Goal: Communication & Community: Ask a question

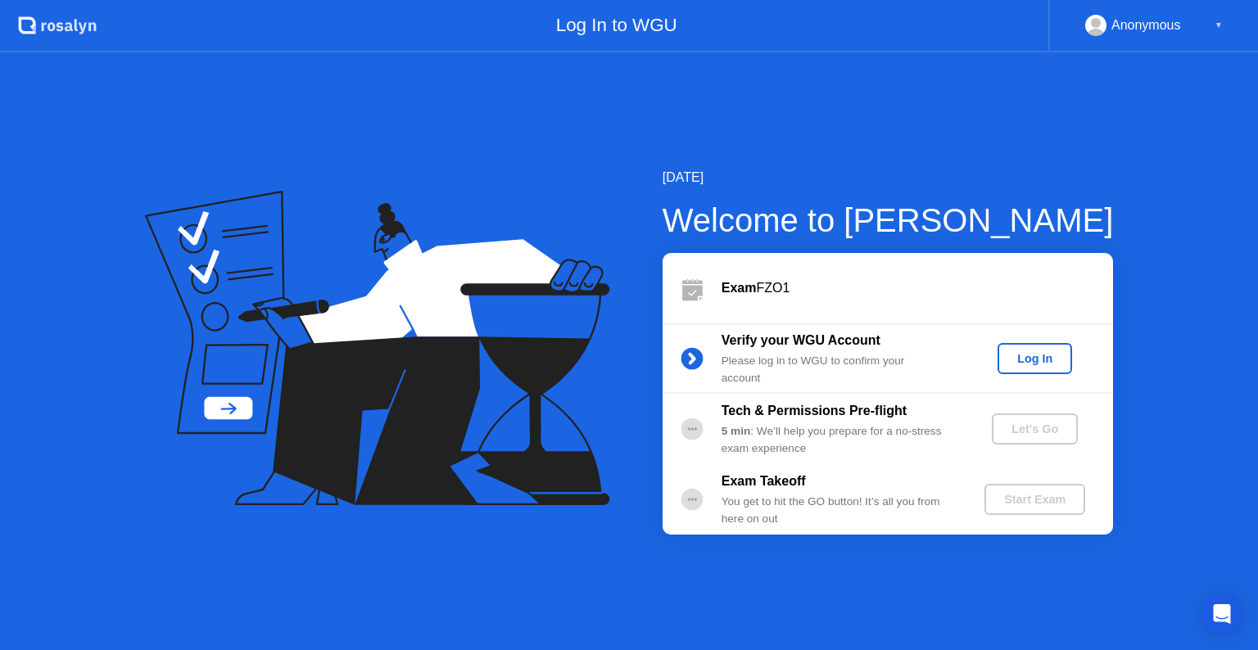
click at [1035, 352] on div "Log In" at bounding box center [1034, 358] width 61 height 13
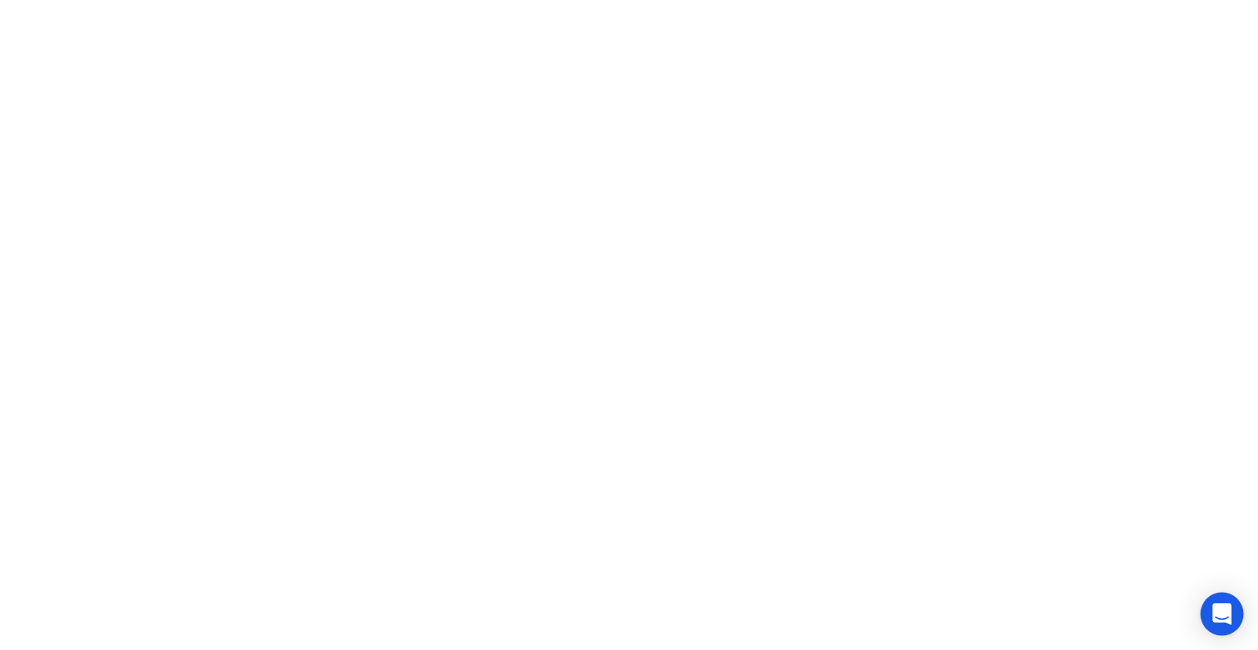
click at [1225, 620] on icon "Open Intercom Messenger" at bounding box center [1221, 614] width 19 height 21
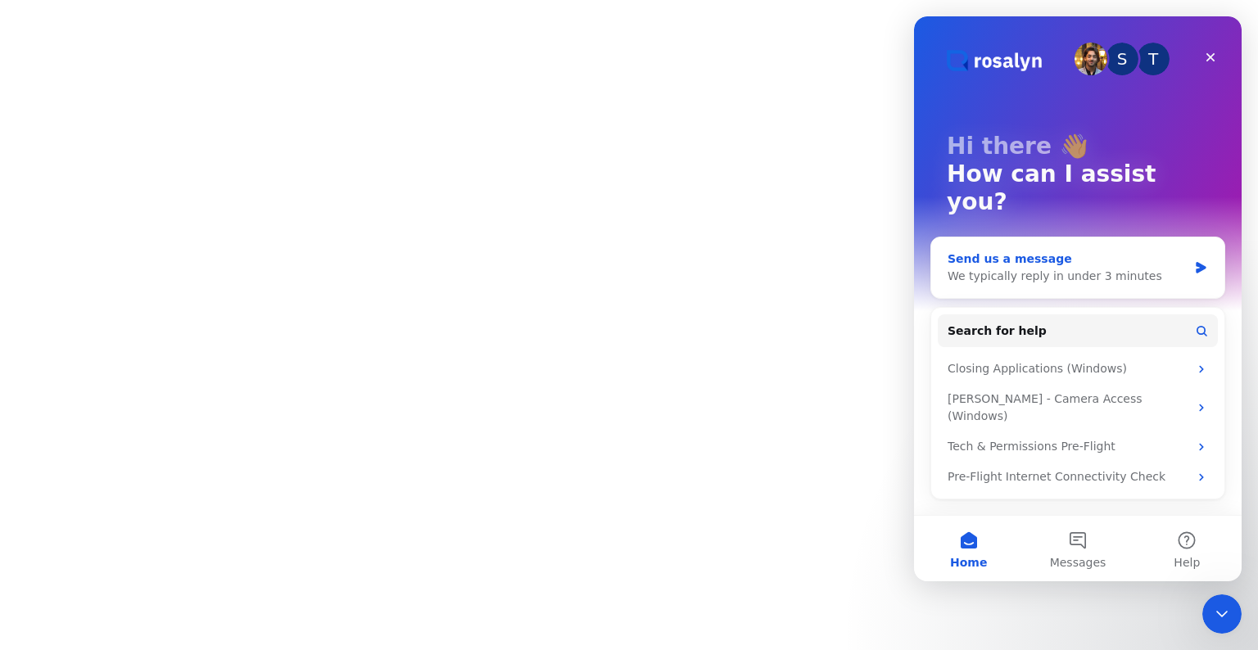
click at [1035, 268] on div "We typically reply in under 3 minutes" at bounding box center [1067, 276] width 240 height 17
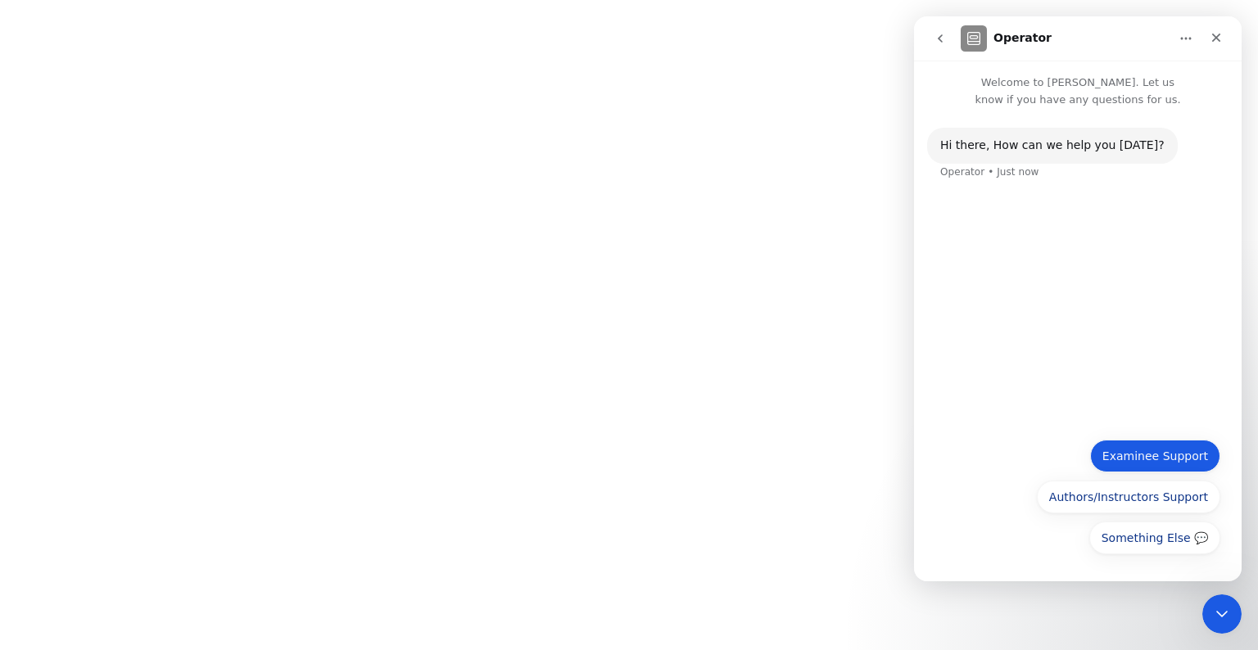
click at [1133, 455] on button "Examinee Support" at bounding box center [1155, 456] width 130 height 33
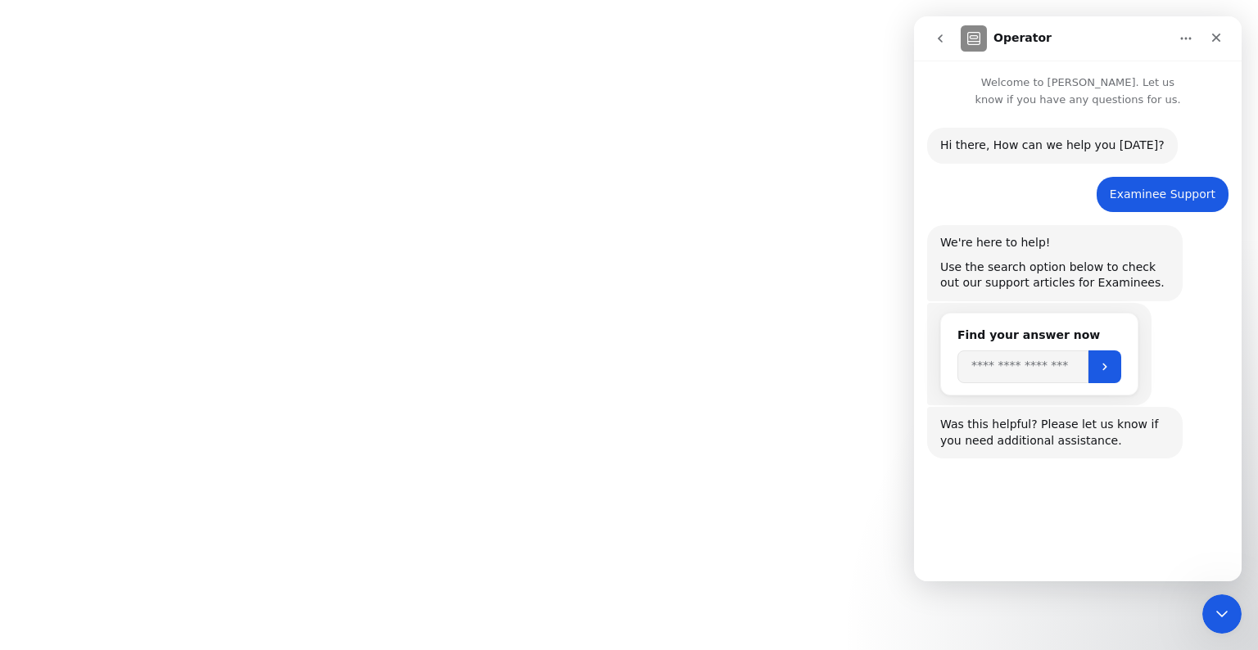
click at [1006, 334] on h2 "Find your answer now" at bounding box center [1039, 335] width 164 height 17
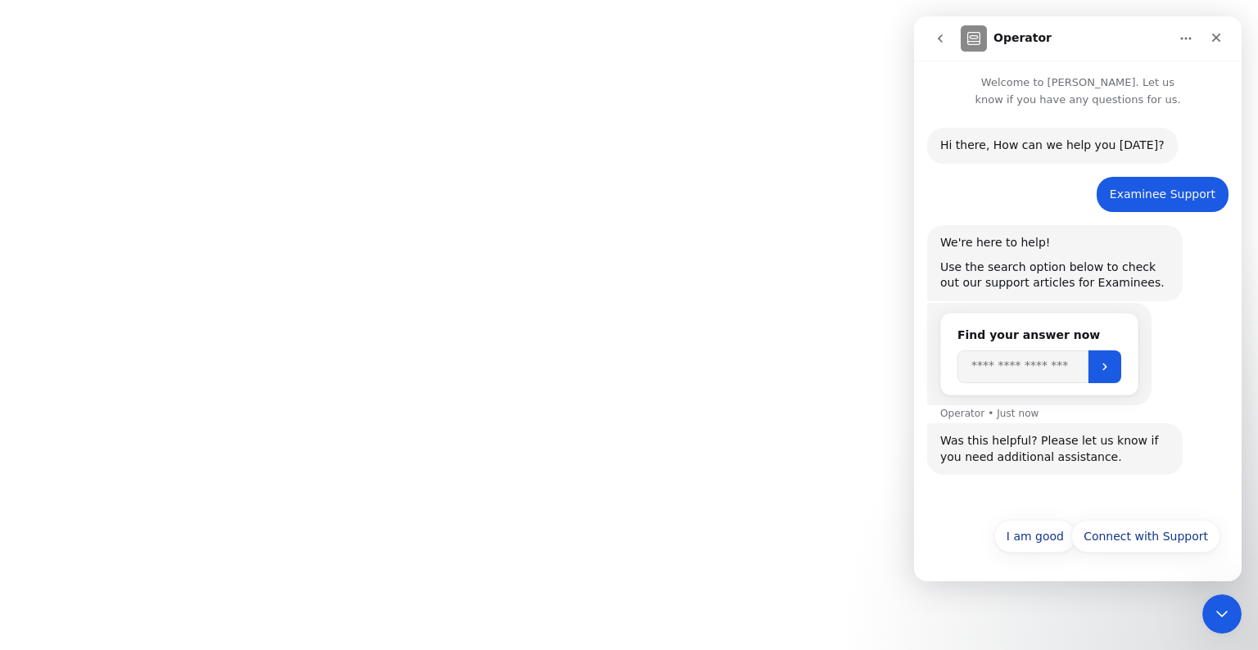
click at [1004, 332] on h2 "Find your answer now" at bounding box center [1039, 335] width 164 height 17
click at [1023, 370] on input "Search" at bounding box center [1022, 366] width 131 height 33
type input "*********"
click at [1121, 364] on button "Submit" at bounding box center [1104, 366] width 33 height 33
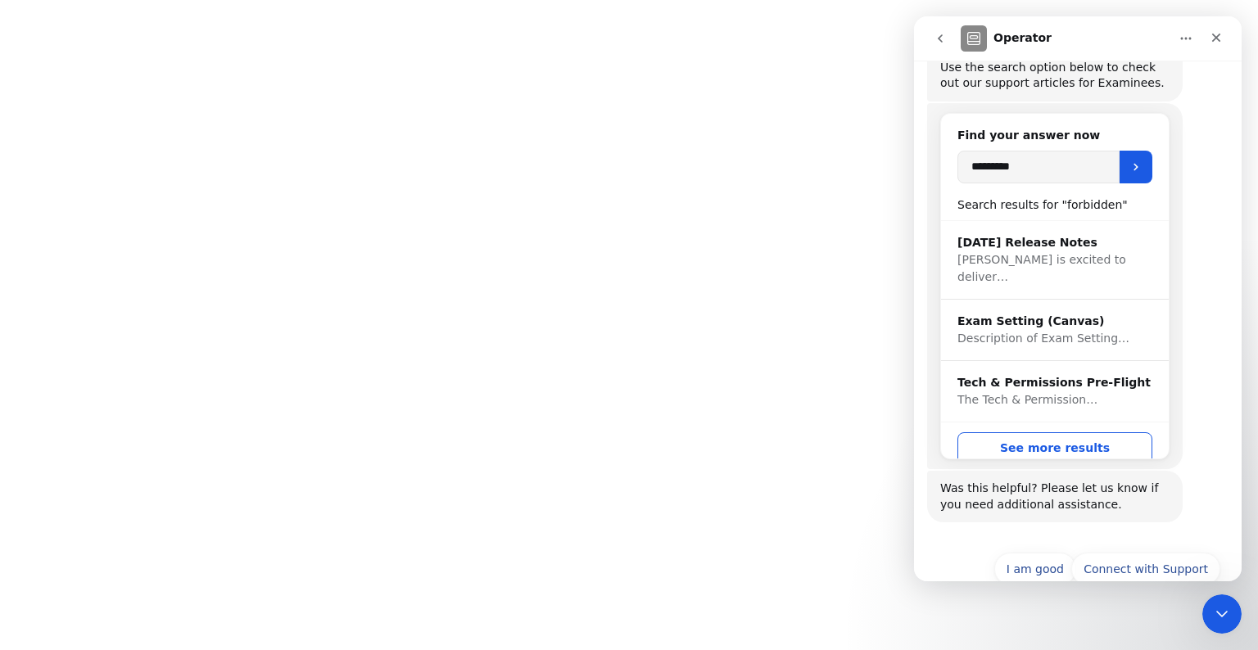
scroll to position [233, 0]
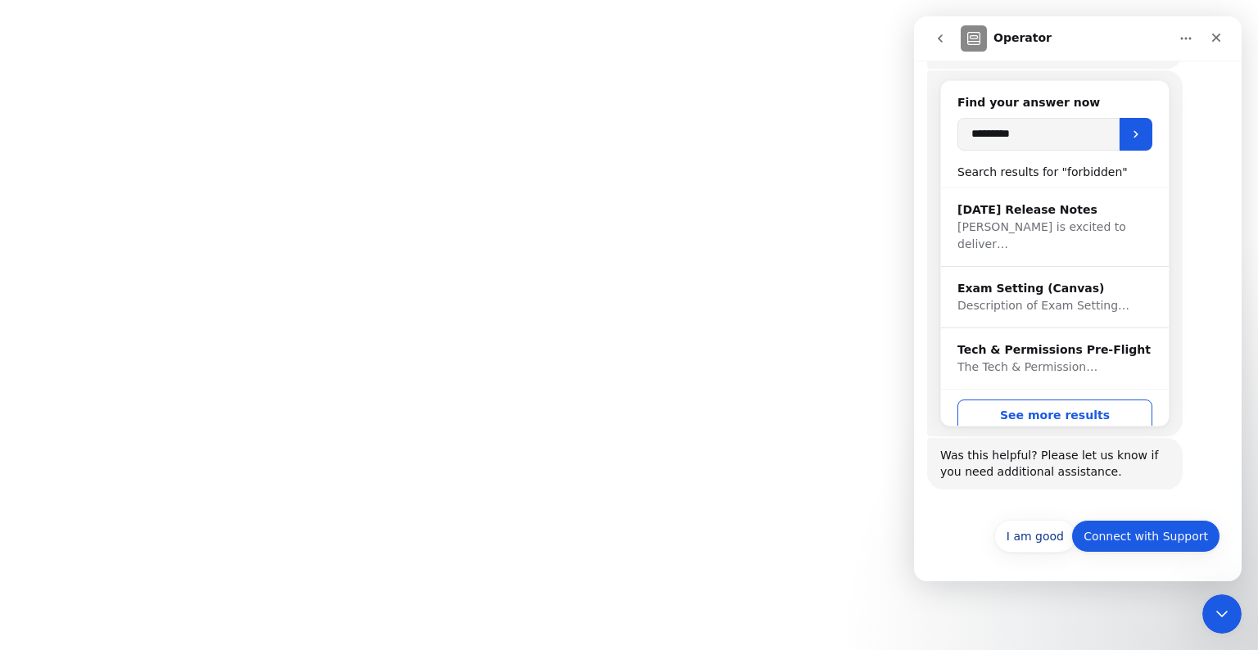
click at [1146, 541] on button "Connect with Support" at bounding box center [1145, 536] width 149 height 33
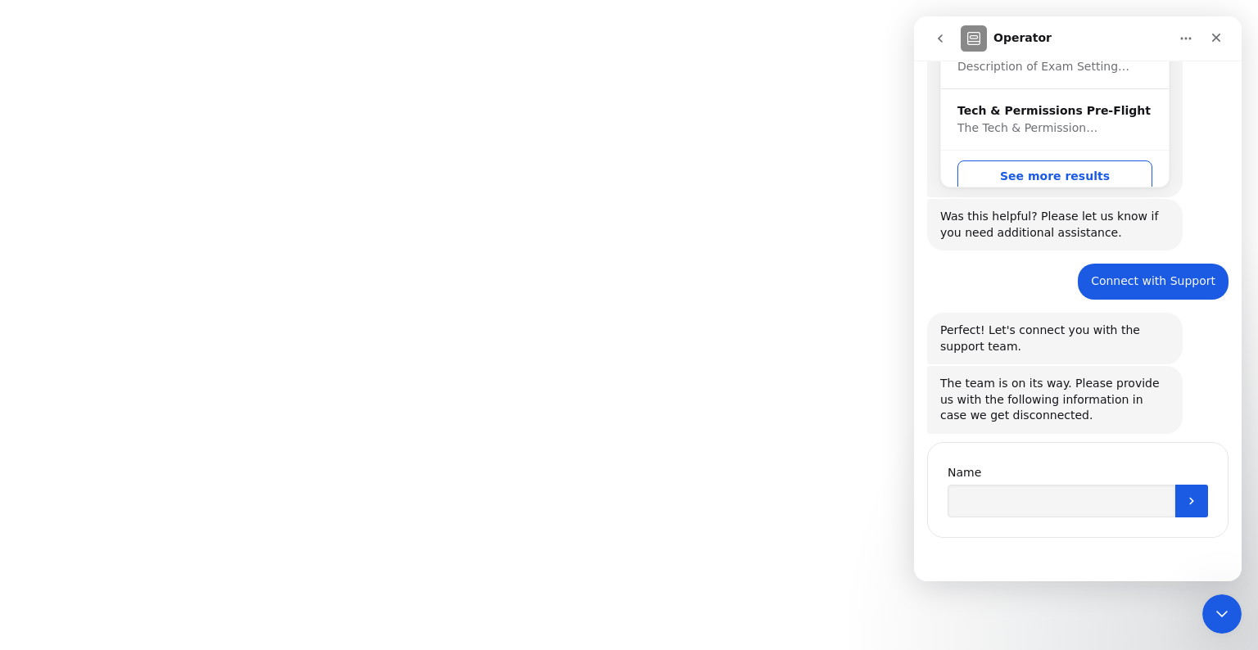
scroll to position [472, 0]
click at [1020, 501] on input "Name" at bounding box center [1061, 501] width 228 height 33
type input "**********"
click at [1194, 501] on button "Submit" at bounding box center [1191, 501] width 33 height 33
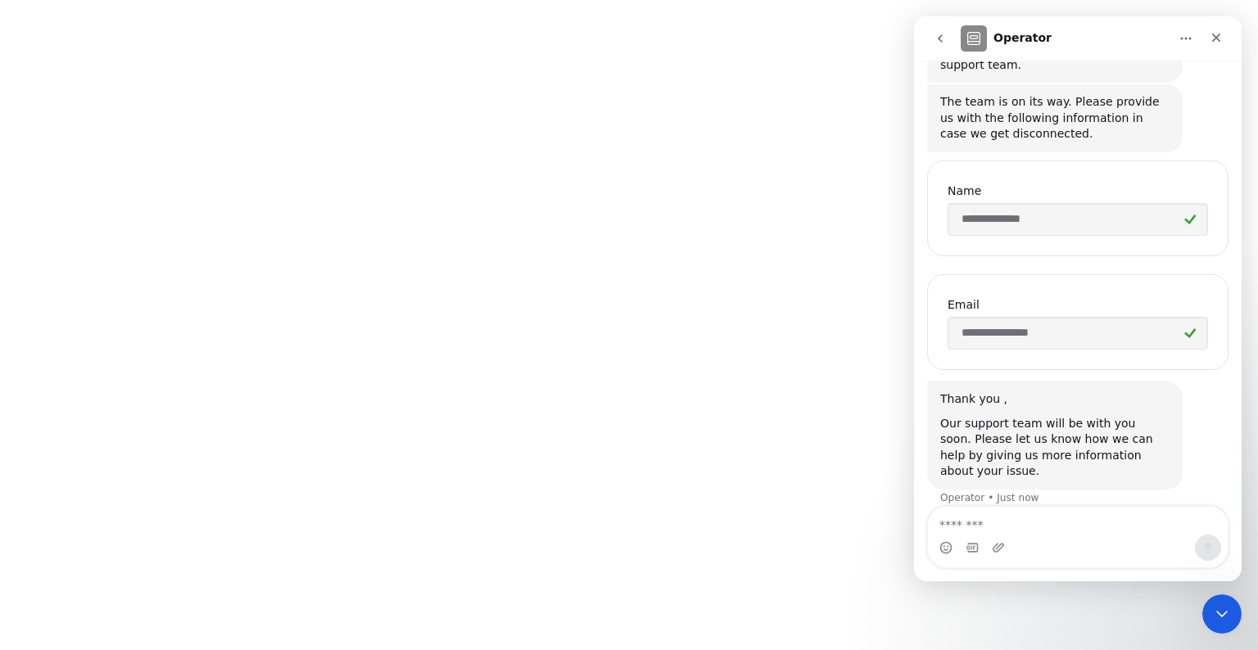
scroll to position [753, 0]
type textarea "**********"
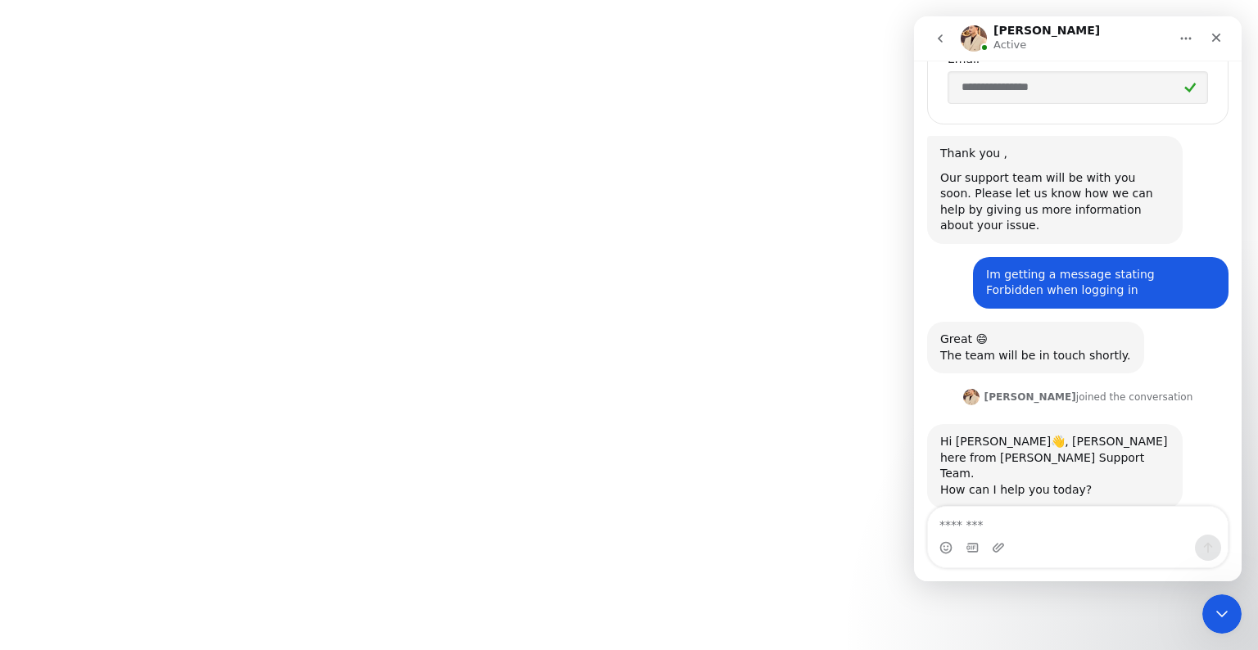
scroll to position [1002, 0]
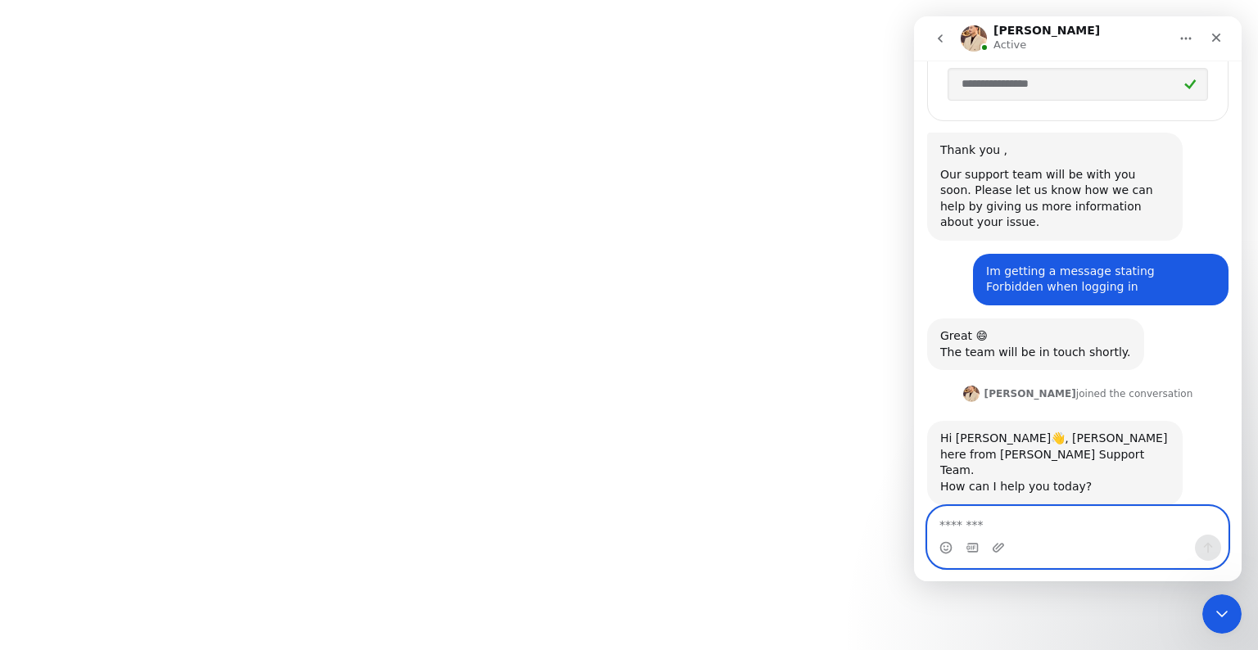
click at [1015, 533] on textarea "Message…" at bounding box center [1078, 521] width 300 height 28
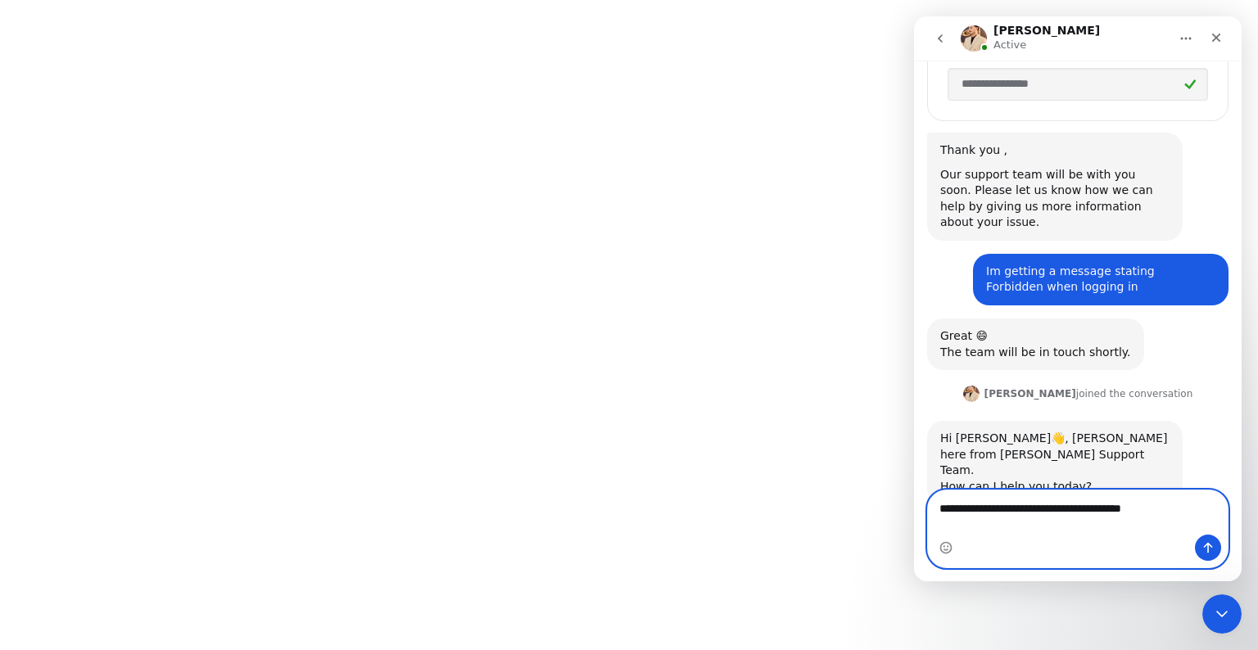
type textarea "**********"
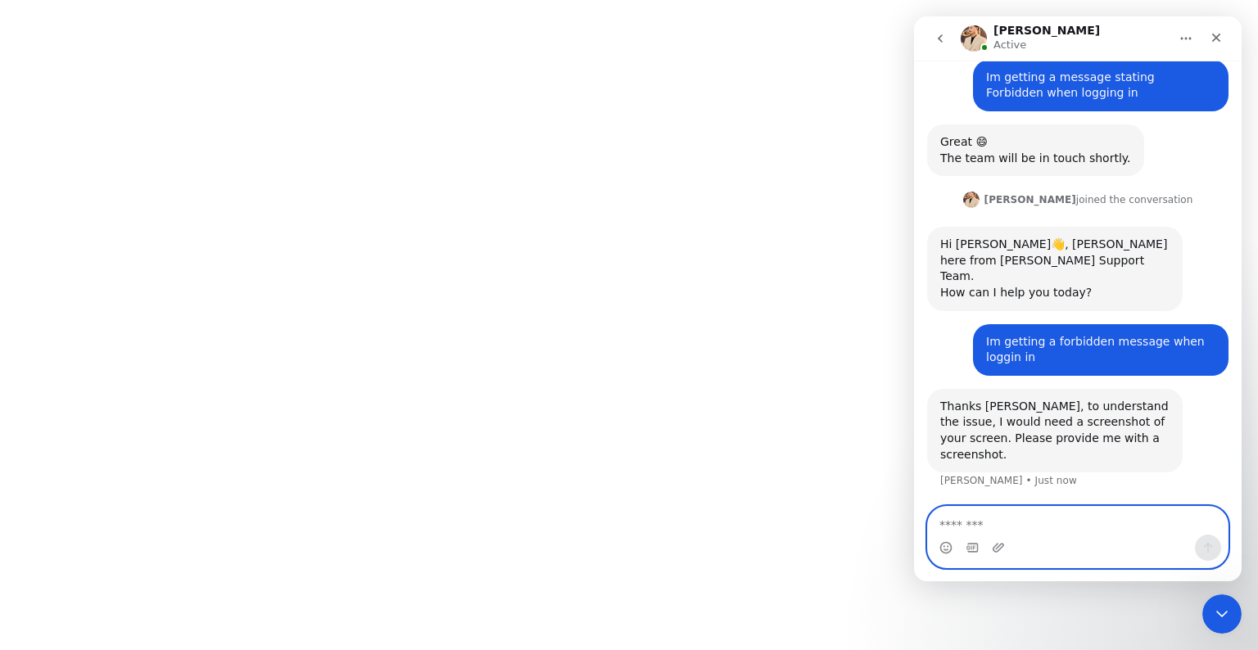
scroll to position [1147, 0]
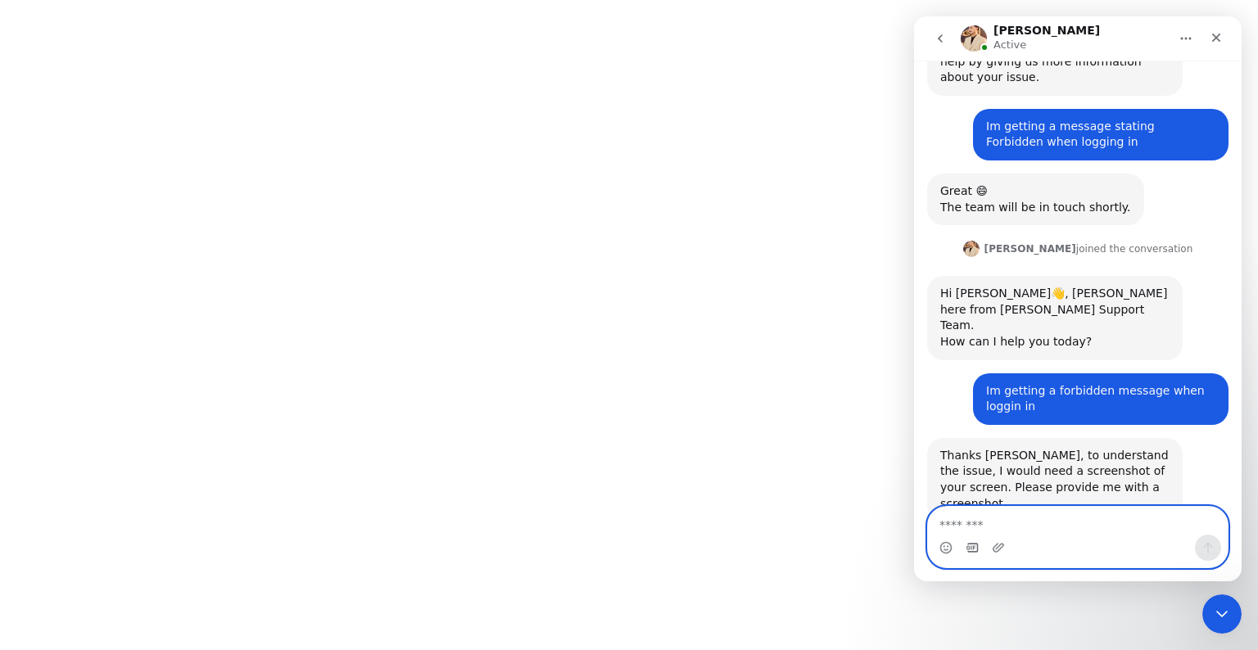
click at [970, 544] on icon "Gif picker" at bounding box center [971, 547] width 13 height 13
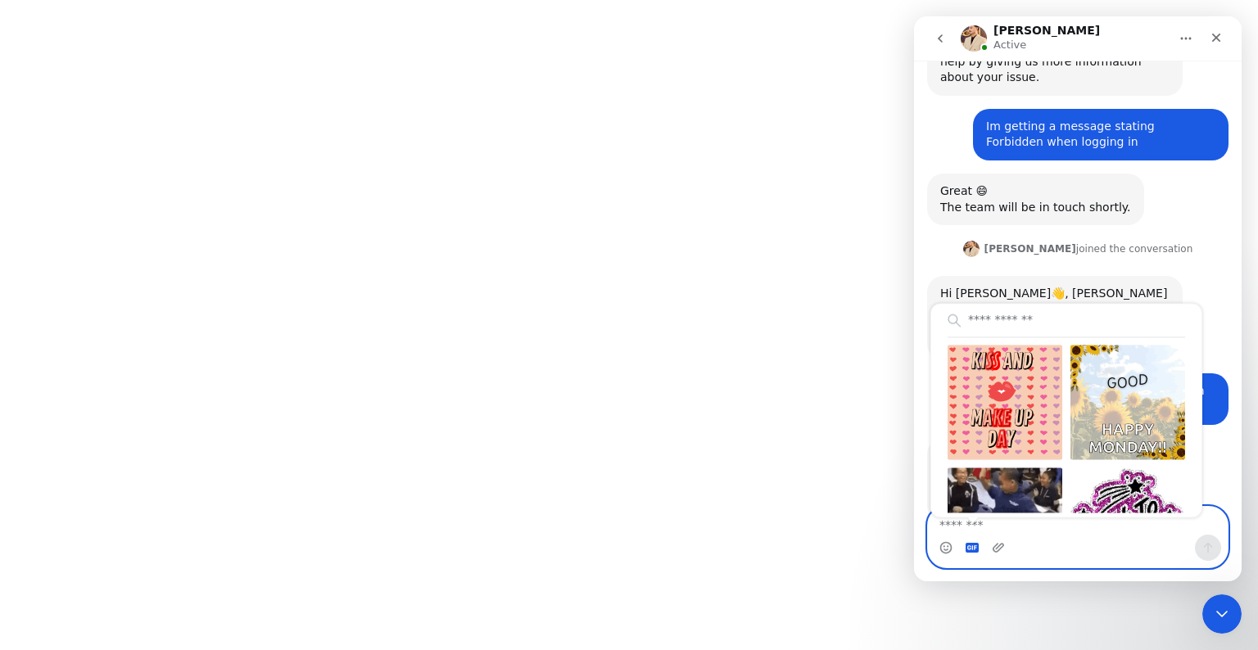
click at [1019, 534] on textarea "Message…" at bounding box center [1078, 521] width 300 height 28
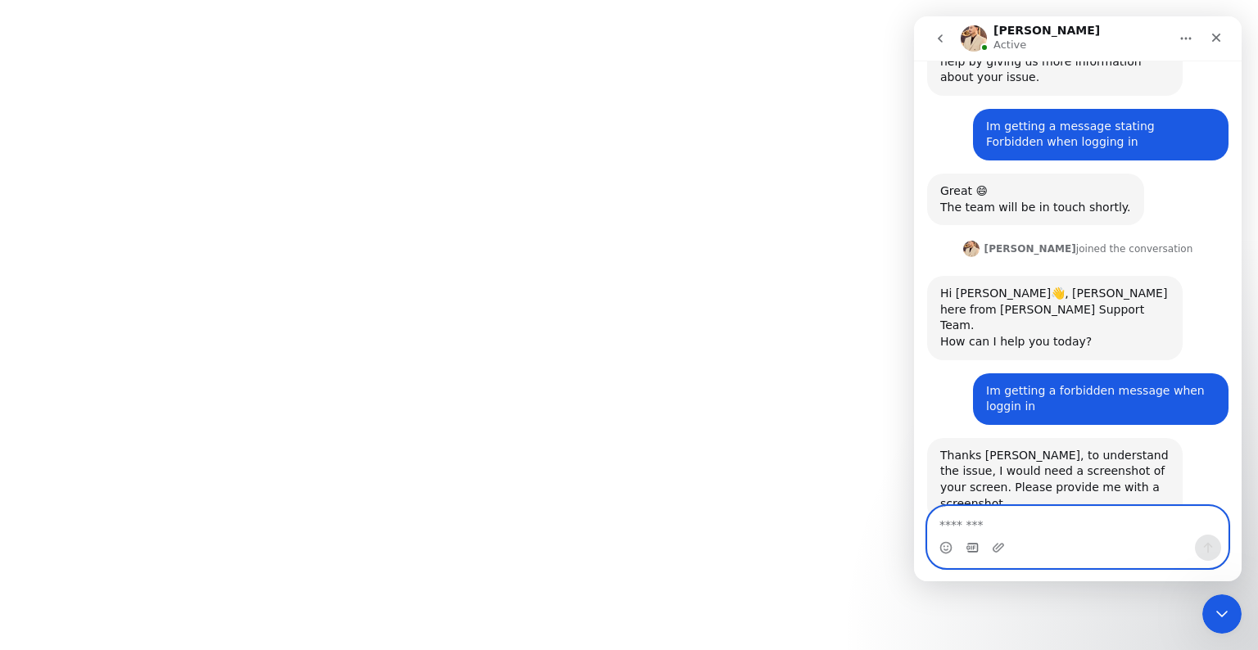
paste textarea "**********"
type textarea "*"
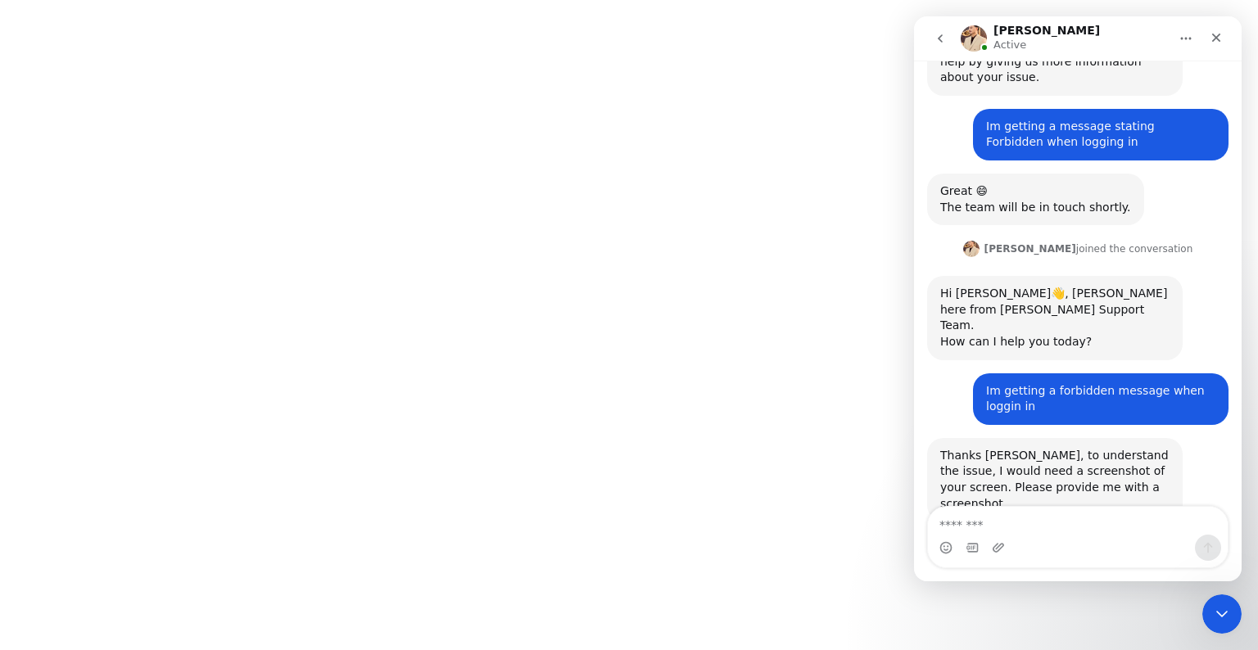
click at [980, 509] on textarea "Message…" at bounding box center [1078, 521] width 300 height 28
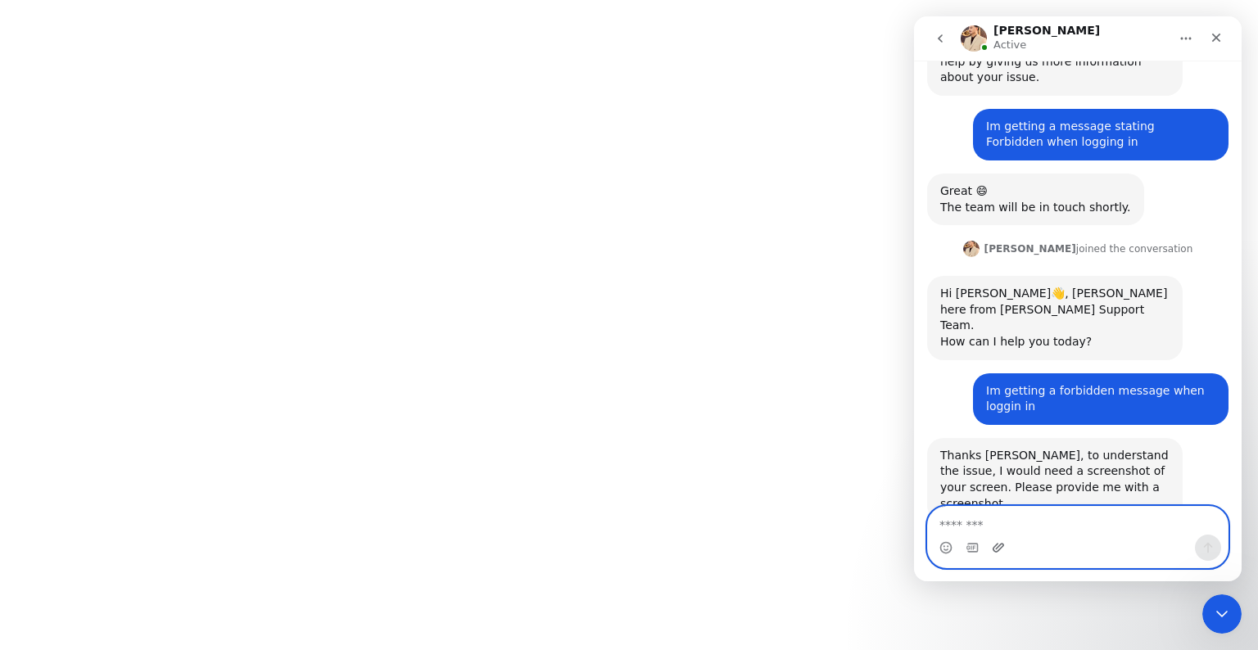
click at [1001, 549] on icon "Upload attachment" at bounding box center [998, 547] width 13 height 13
click at [978, 521] on textarea "Message…" at bounding box center [1078, 521] width 300 height 28
type textarea "*"
type textarea "**********"
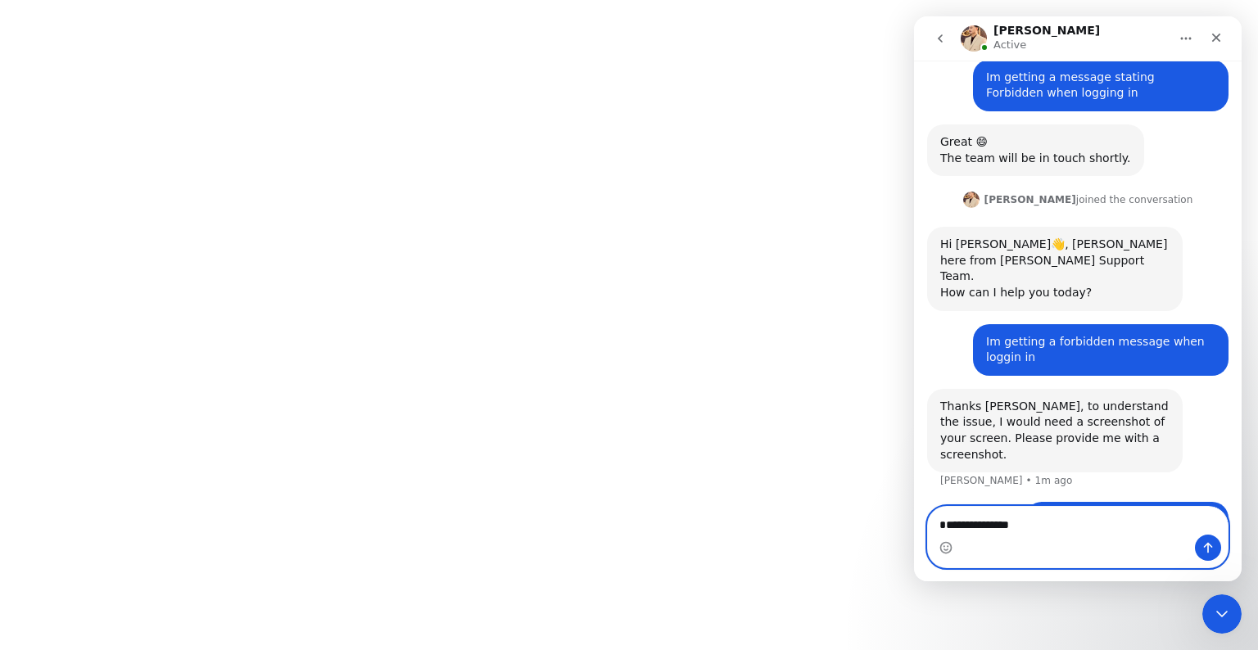
type textarea "**********"
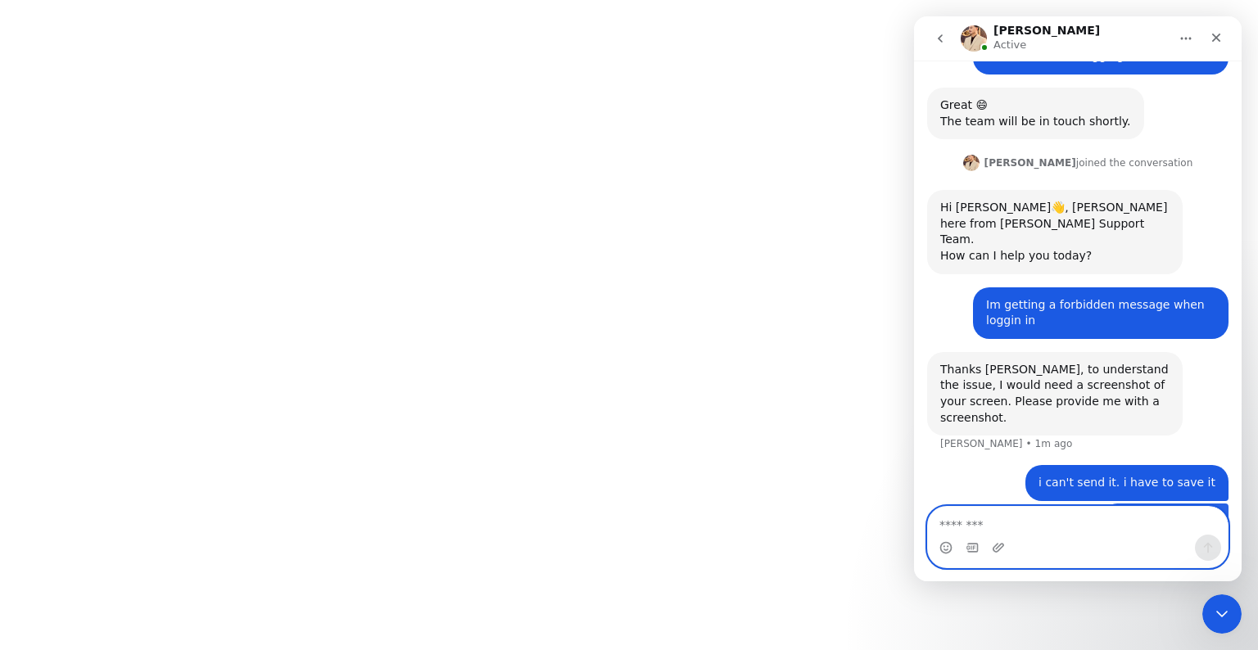
scroll to position [1234, 0]
click at [1035, 524] on textarea "Message…" at bounding box center [1078, 521] width 300 height 28
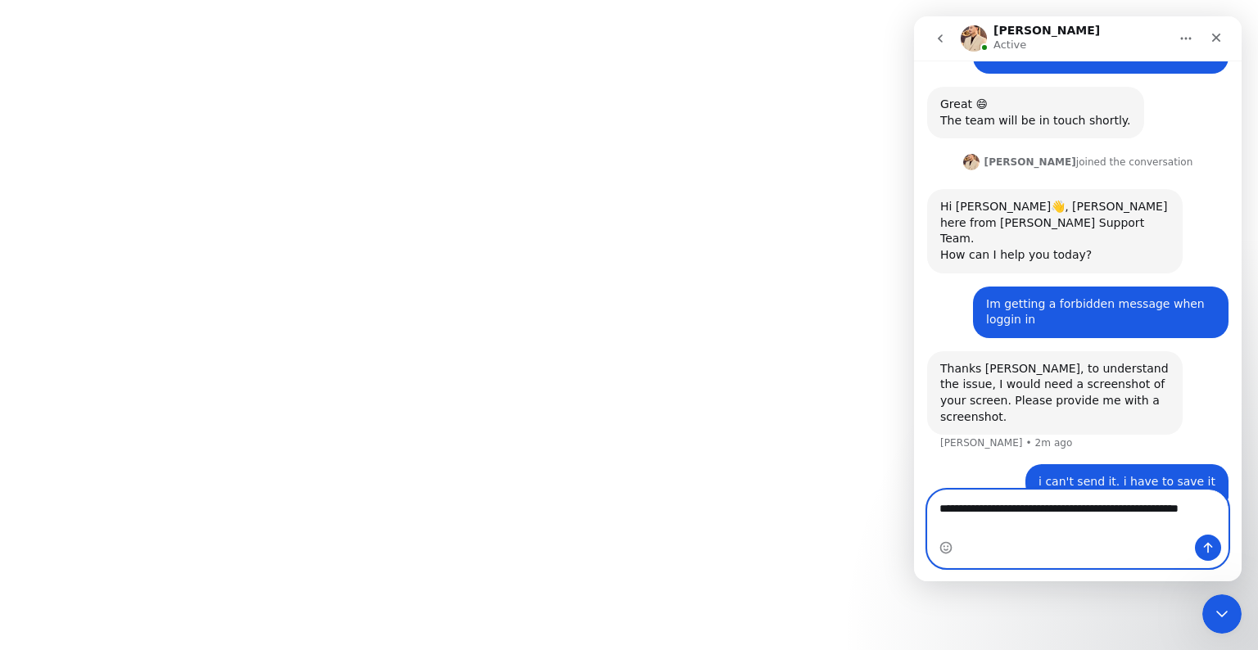
scroll to position [1250, 0]
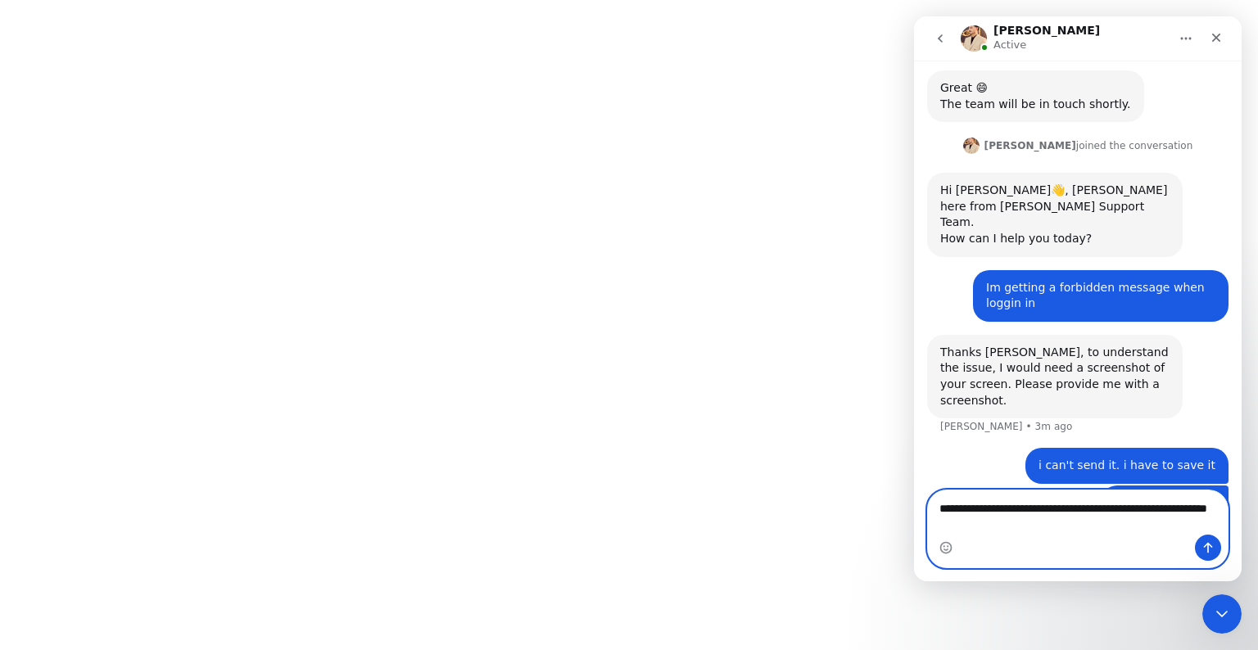
type textarea "**********"
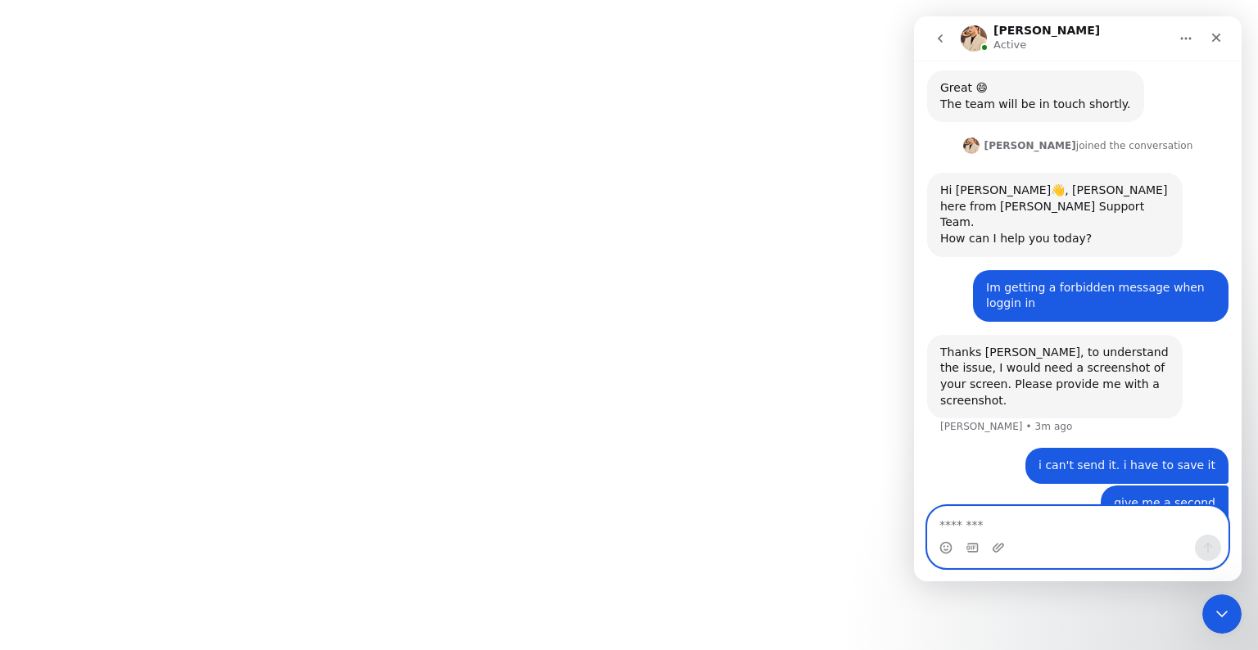
scroll to position [1287, 0]
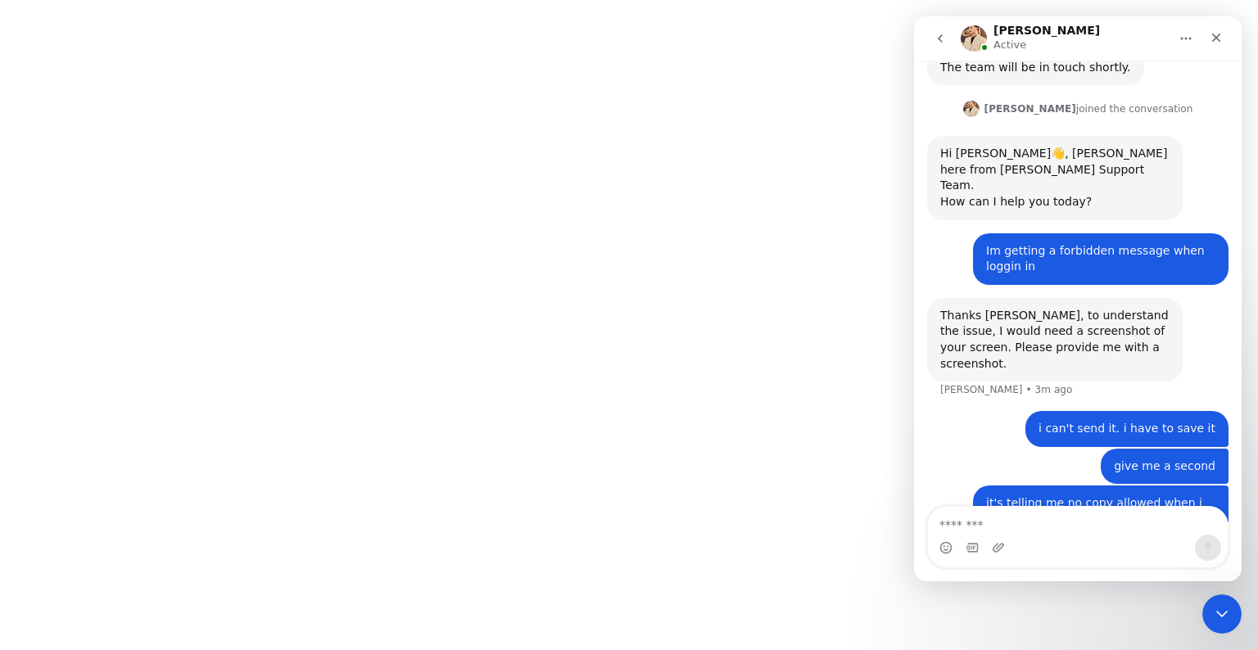
click at [1187, 37] on icon "Home" at bounding box center [1185, 38] width 13 height 13
click at [1220, 612] on icon "Close Intercom Messenger" at bounding box center [1219, 612] width 20 height 20
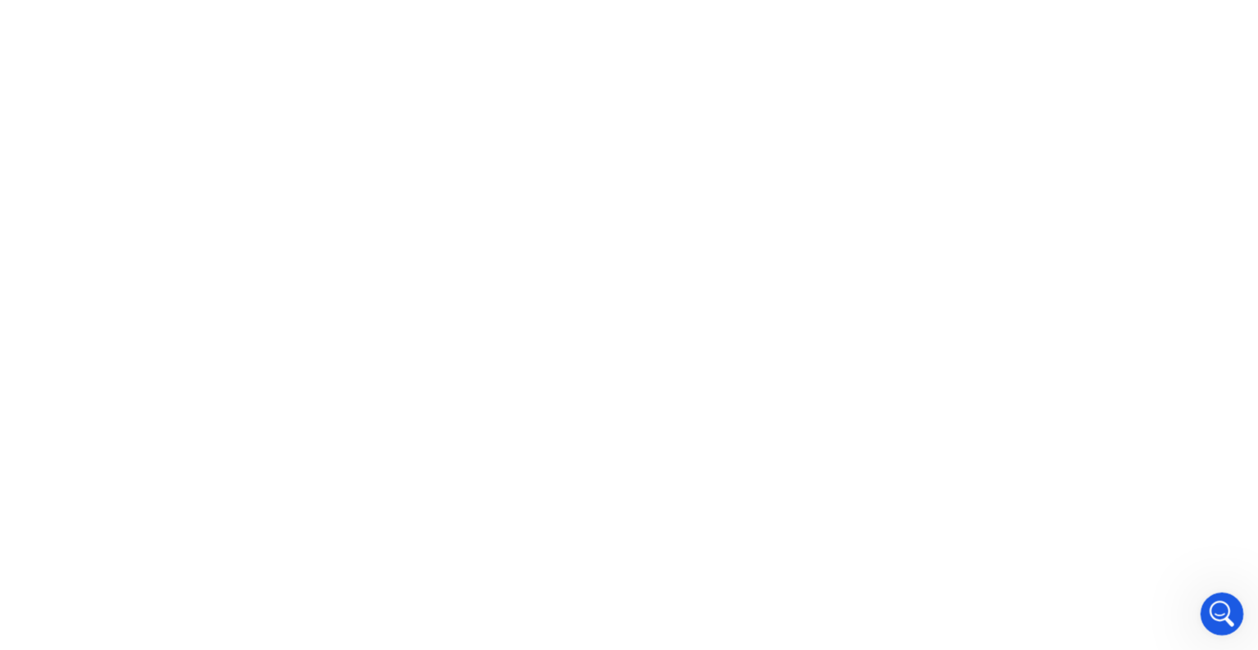
click at [1220, 612] on icon "Open Intercom Messenger" at bounding box center [1219, 611] width 11 height 13
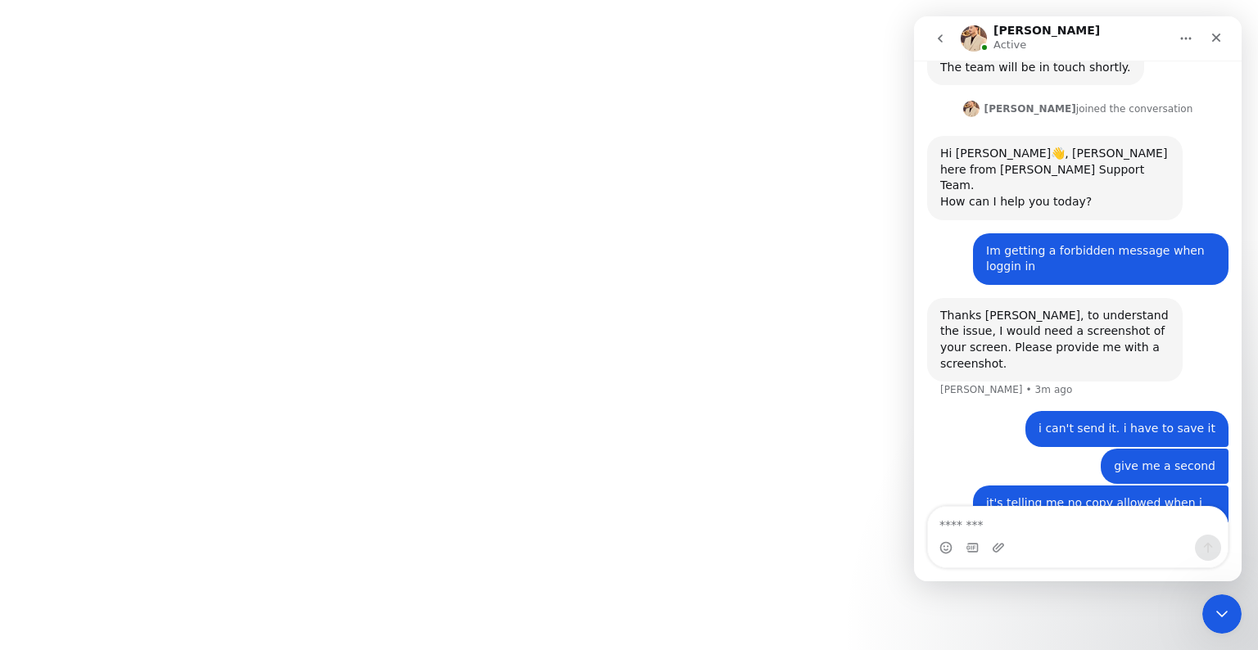
click at [1182, 43] on icon "Home" at bounding box center [1185, 38] width 13 height 13
click at [961, 518] on textarea "Message…" at bounding box center [1078, 521] width 300 height 28
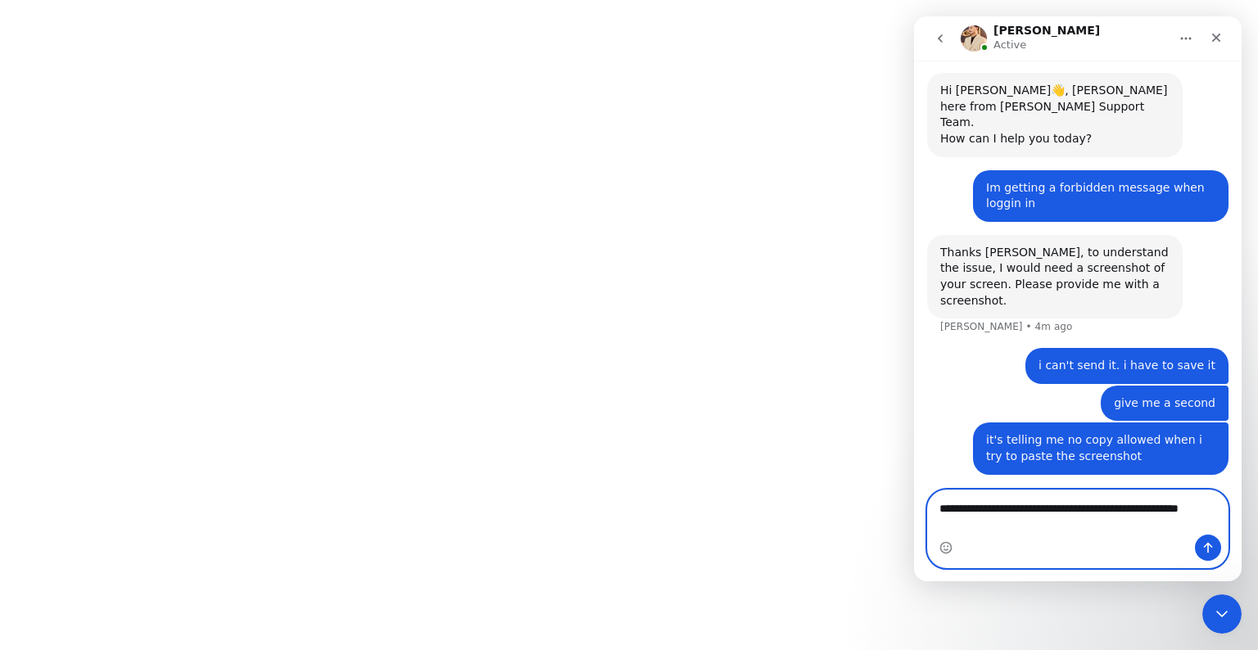
scroll to position [1367, 0]
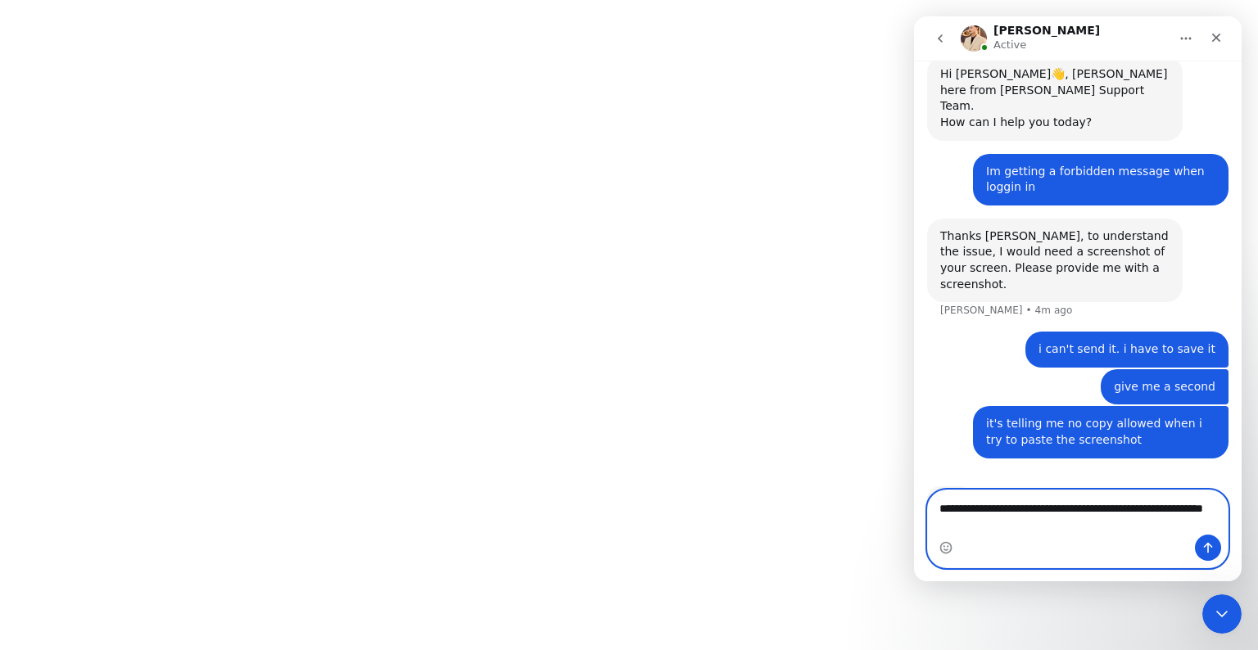
type textarea "**********"
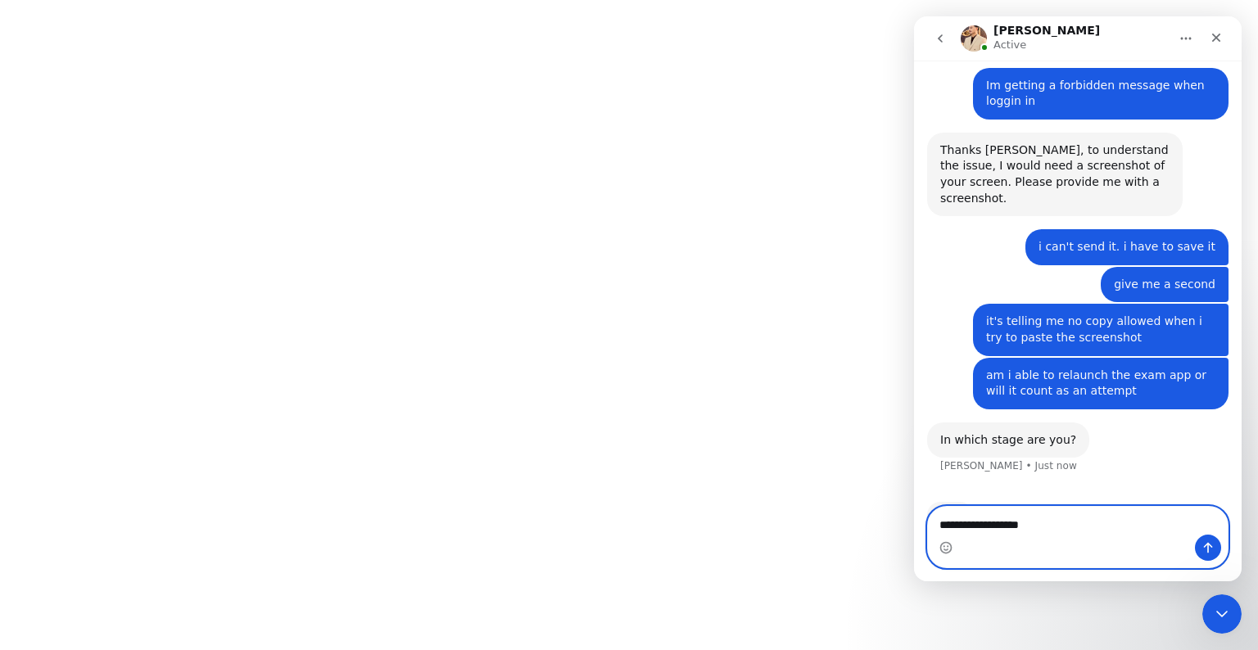
scroll to position [1389, 0]
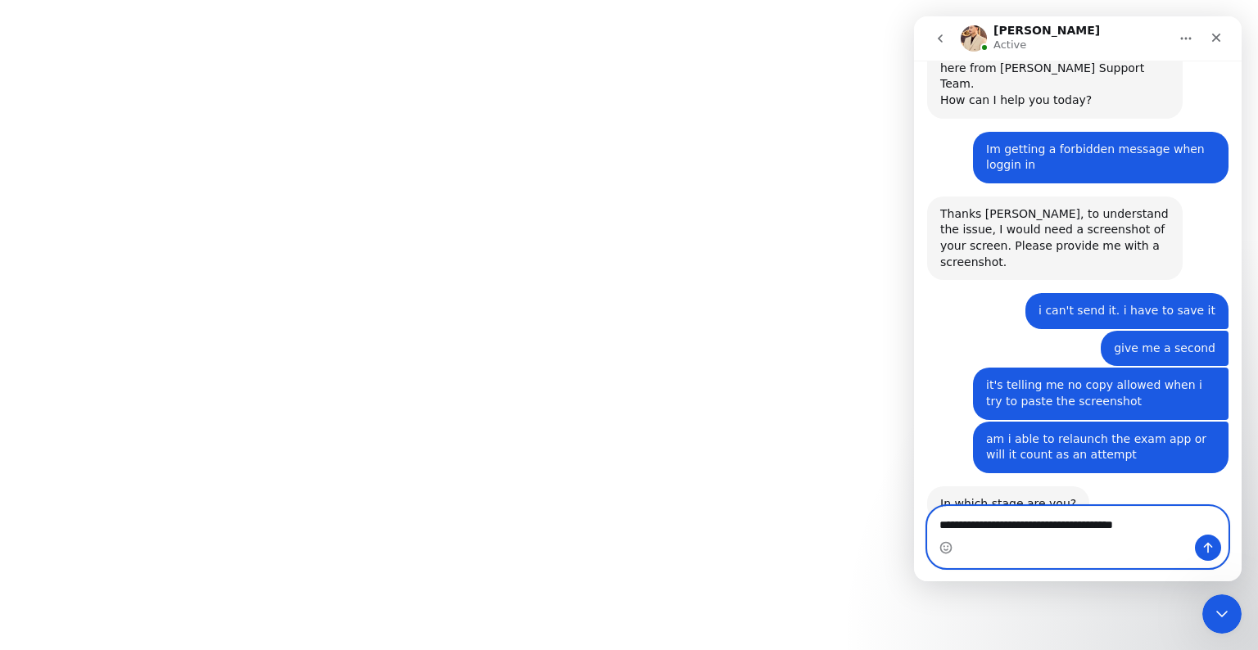
type textarea "**********"
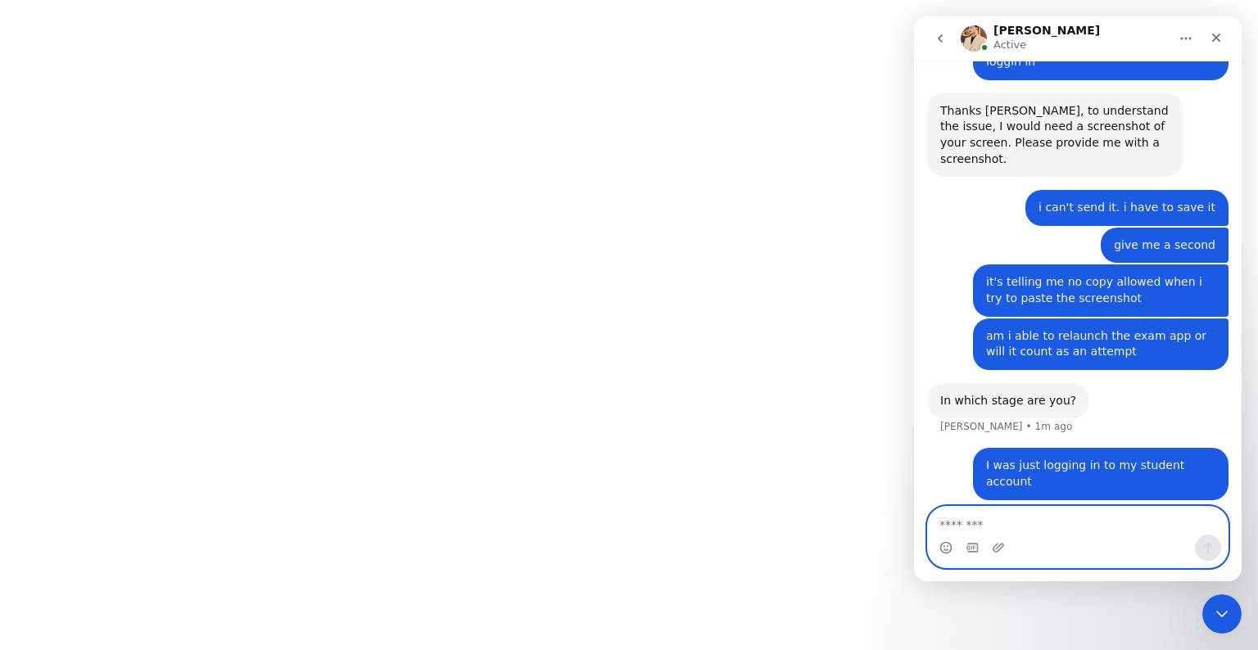
scroll to position [1501, 0]
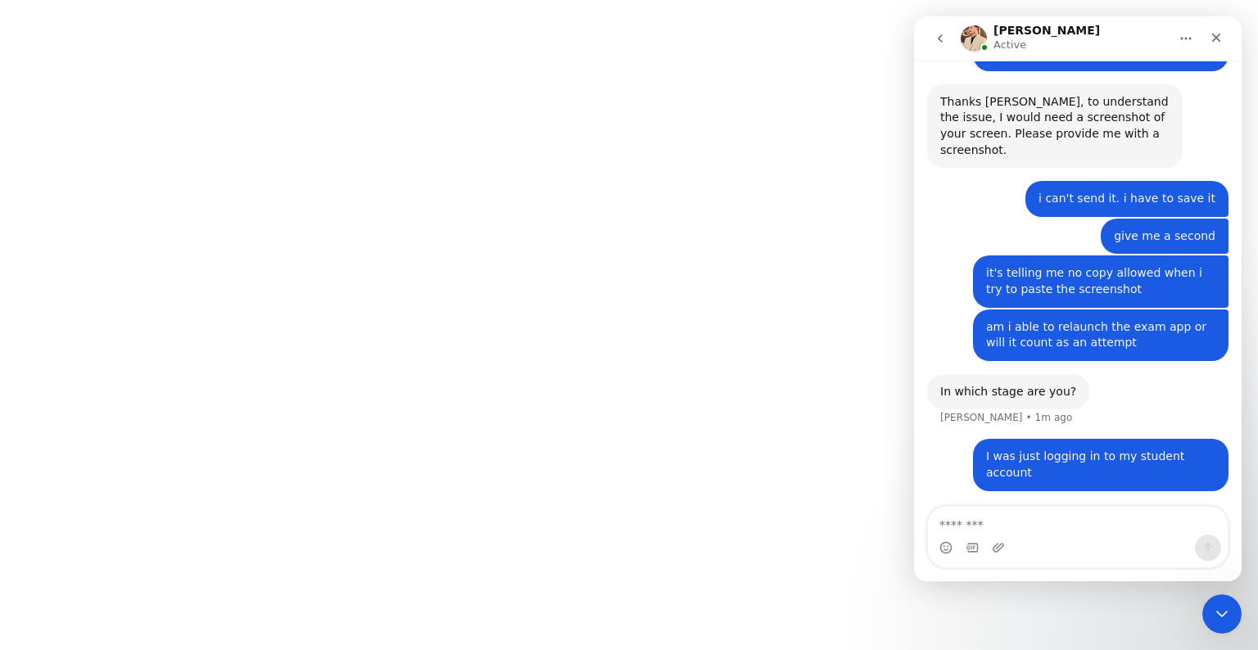
click at [1187, 38] on icon "Home" at bounding box center [1185, 38] width 13 height 13
click at [1188, 34] on icon "Home" at bounding box center [1185, 38] width 13 height 13
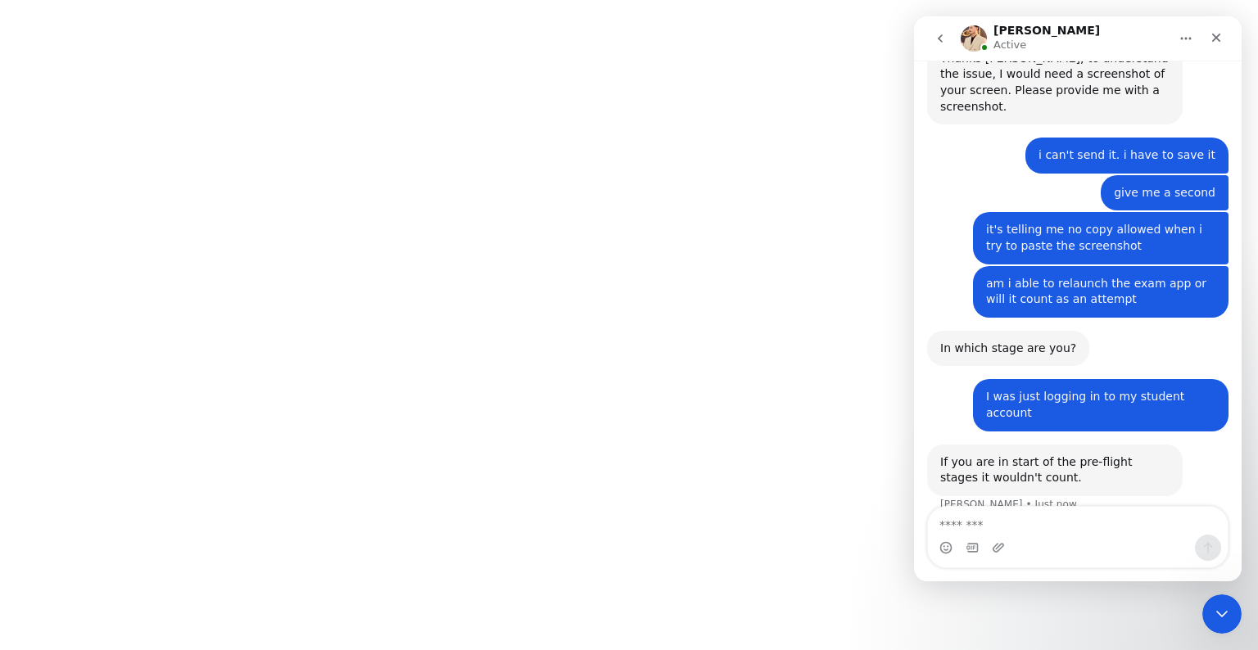
scroll to position [1566, 0]
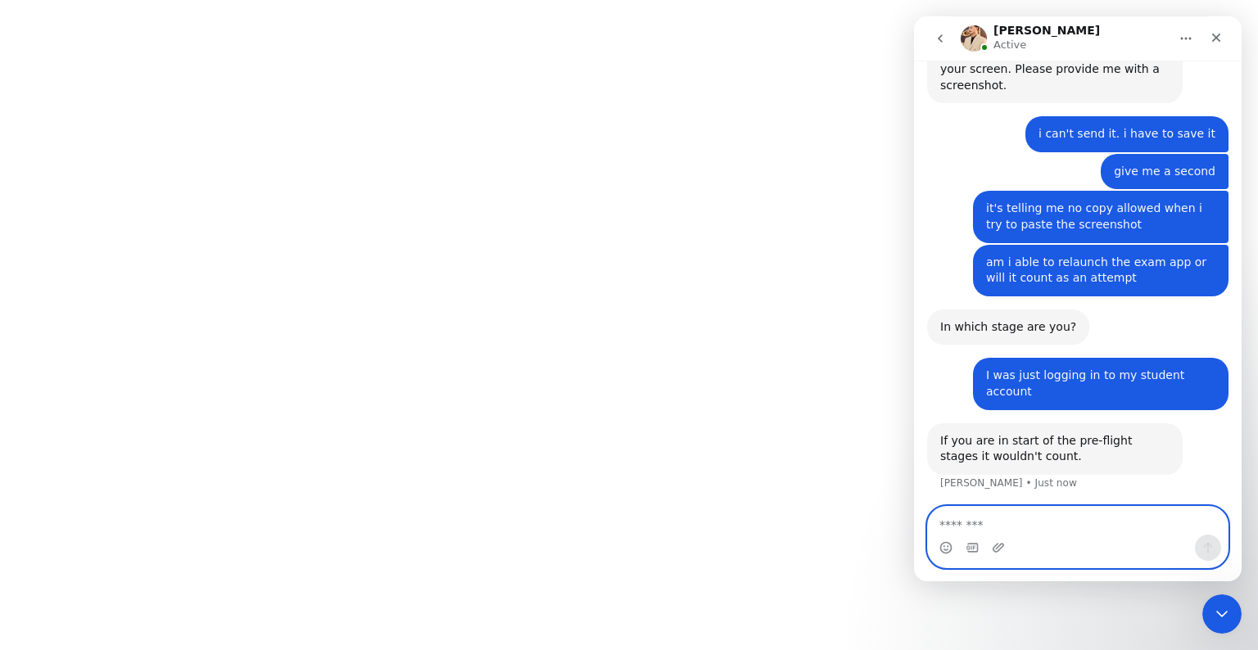
click at [985, 529] on textarea "Message…" at bounding box center [1078, 521] width 300 height 28
type textarea "**********"
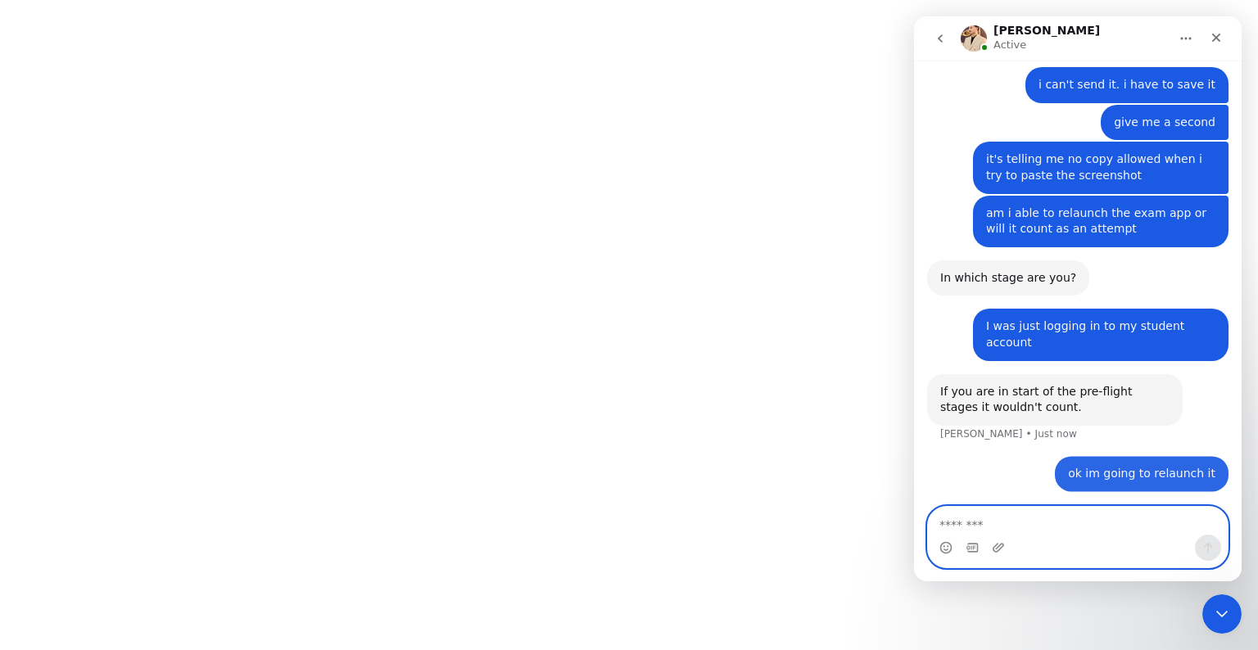
scroll to position [1615, 0]
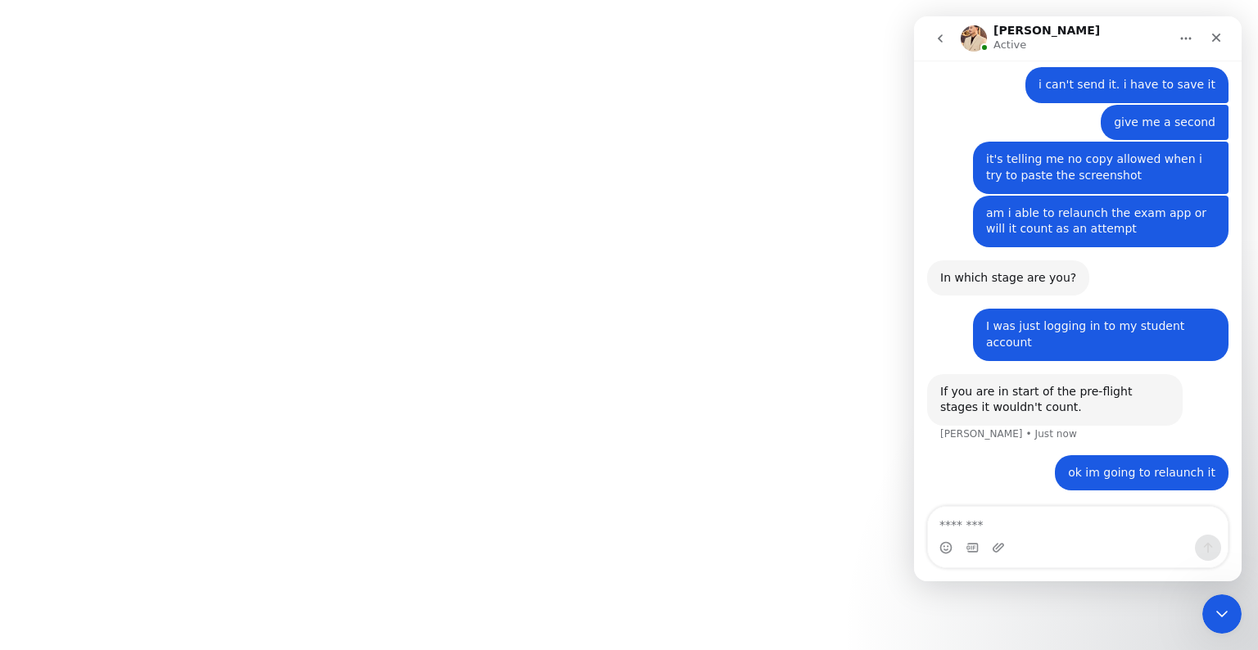
click at [1178, 35] on button "Home" at bounding box center [1185, 38] width 31 height 31
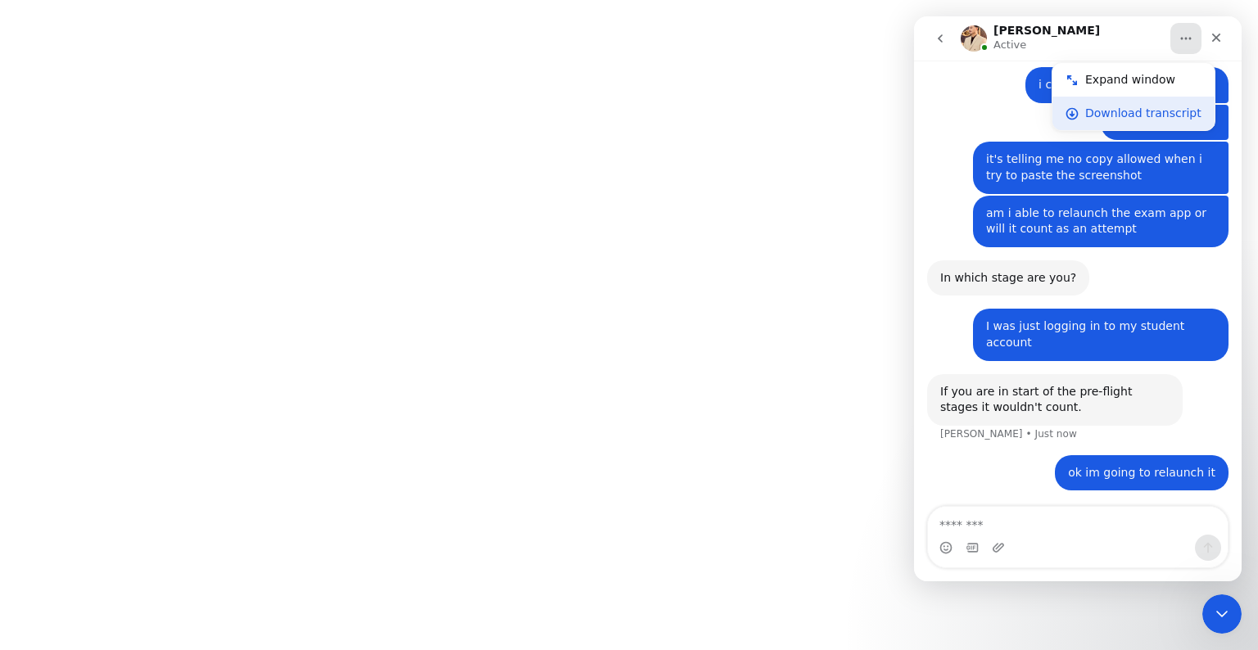
click at [1122, 122] on div "Download transcript" at bounding box center [1133, 114] width 162 height 34
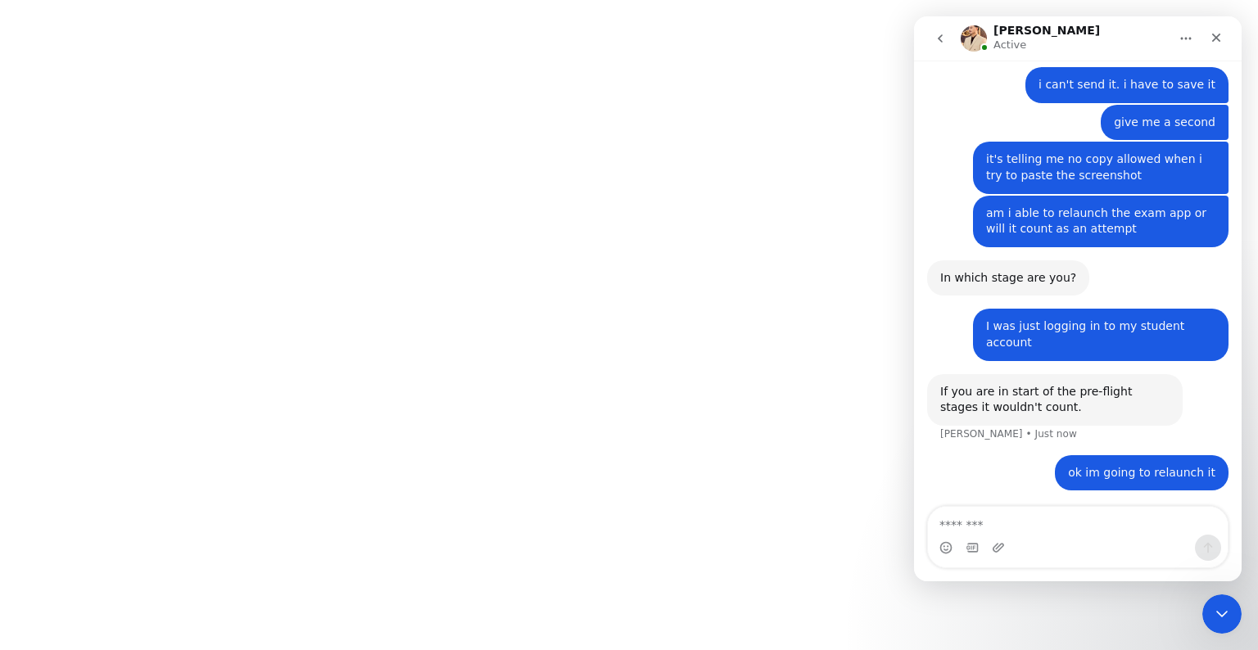
click at [1195, 33] on button "Home" at bounding box center [1185, 38] width 31 height 31
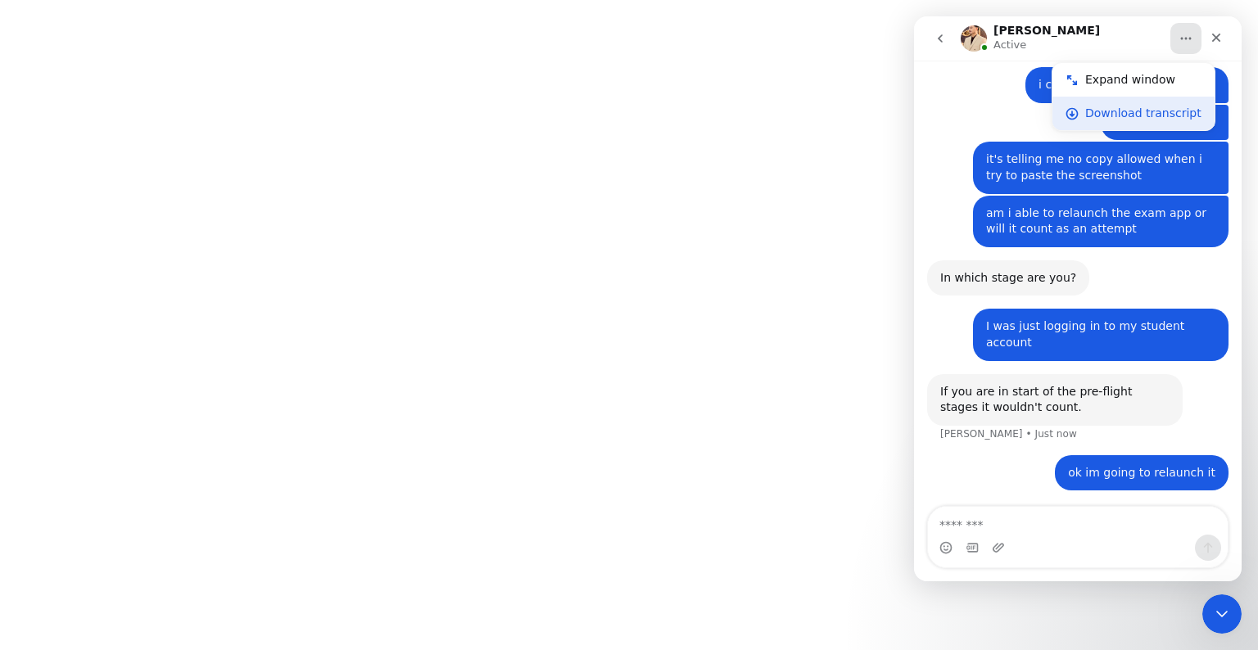
click at [1123, 112] on div "Download transcript" at bounding box center [1143, 113] width 116 height 17
